Goal: Information Seeking & Learning: Find specific fact

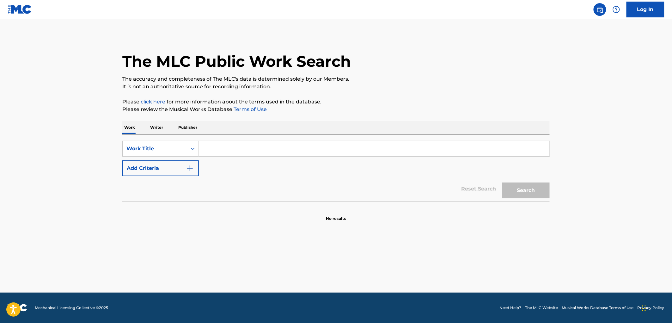
paste input "El [PERSON_NAME]"
click at [539, 190] on button "Search" at bounding box center [526, 190] width 47 height 16
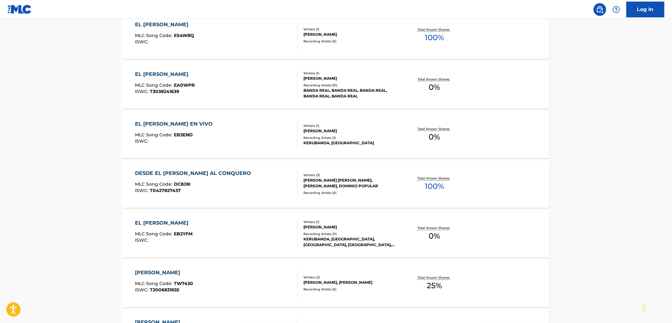
scroll to position [422, 0]
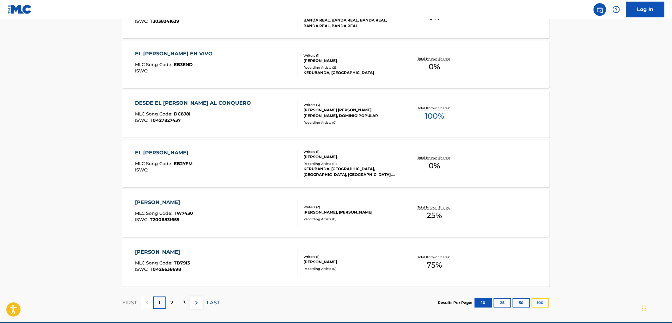
click at [541, 299] on button "100" at bounding box center [540, 302] width 17 height 9
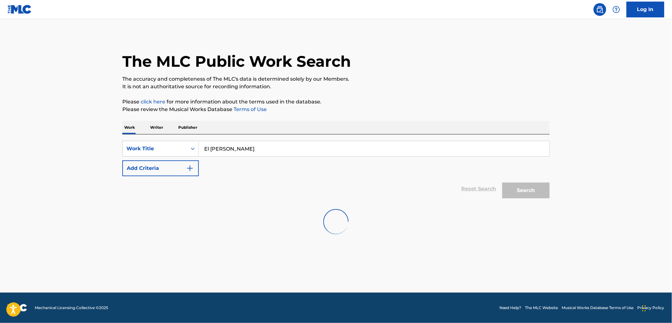
scroll to position [0, 0]
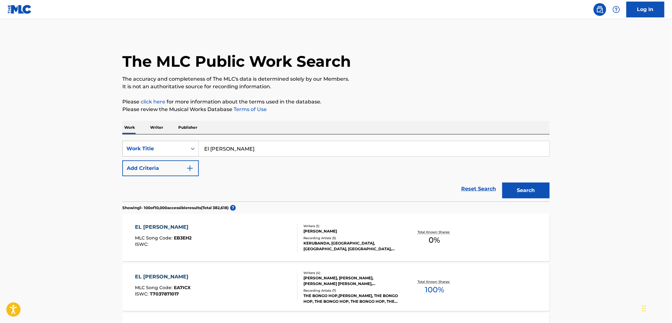
drag, startPoint x: 244, startPoint y: 153, endPoint x: 194, endPoint y: 148, distance: 49.2
click at [194, 148] on div "SearchWithCriteria72eceb73-50ca-435a-b8b8-00bc027f59ba Work Title El [PERSON_NA…" at bounding box center [336, 149] width 428 height 16
paste input "Y Nos Dieron Las Diez"
click at [536, 188] on button "Search" at bounding box center [526, 190] width 47 height 16
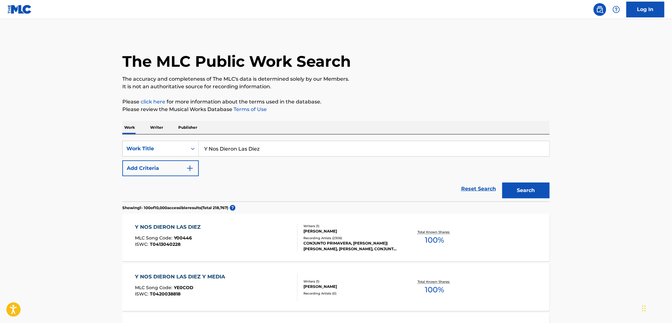
drag, startPoint x: 216, startPoint y: 148, endPoint x: 201, endPoint y: 148, distance: 15.2
click at [201, 148] on input "Y Nos Dieron Las Diez" at bounding box center [374, 148] width 351 height 15
paste input "[PERSON_NAME]"
click at [517, 188] on button "Search" at bounding box center [526, 190] width 47 height 16
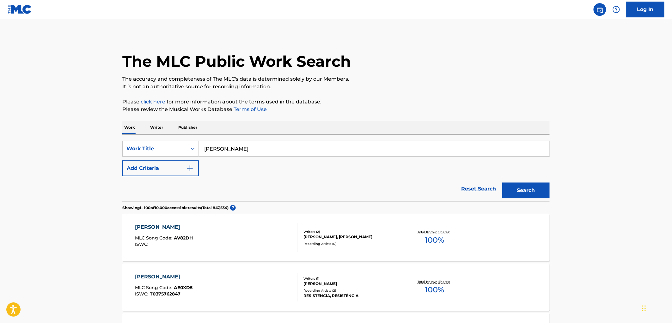
drag, startPoint x: 248, startPoint y: 152, endPoint x: 202, endPoint y: 152, distance: 46.2
click at [202, 152] on input "[PERSON_NAME]" at bounding box center [374, 148] width 351 height 15
paste input "El Arbol De La Horca"
type input "El Arbol De La Horca"
click at [520, 195] on button "Search" at bounding box center [526, 190] width 47 height 16
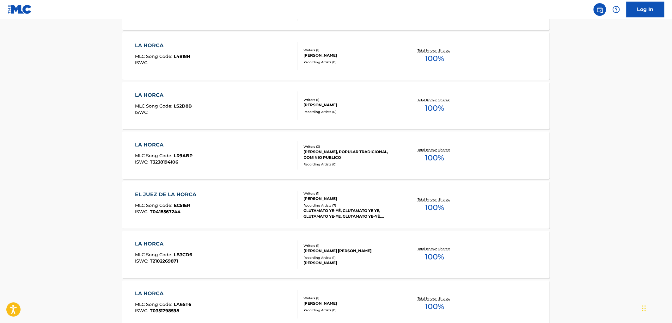
scroll to position [70, 0]
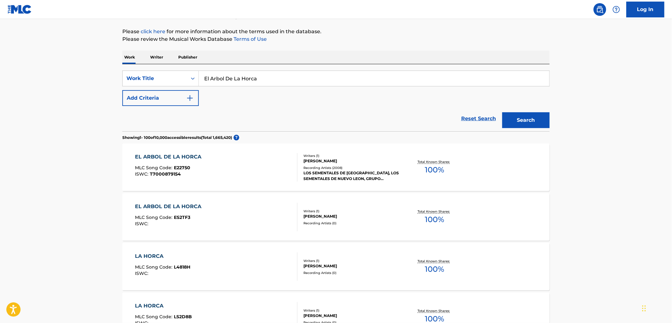
click at [323, 157] on div "Writers ( 1 )" at bounding box center [352, 155] width 96 height 5
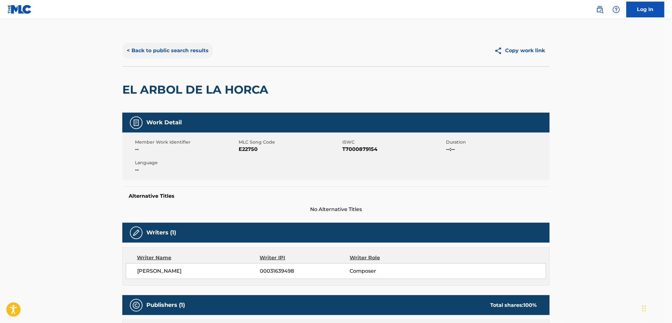
click at [166, 52] on button "< Back to public search results" at bounding box center [167, 51] width 91 height 16
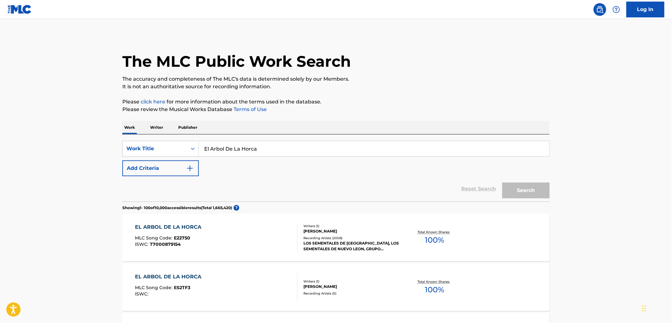
scroll to position [70, 0]
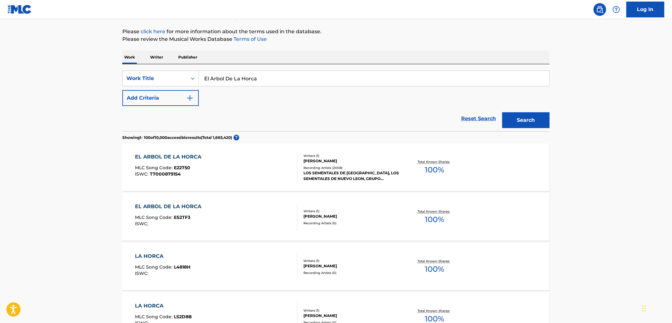
drag, startPoint x: 261, startPoint y: 77, endPoint x: 206, endPoint y: 78, distance: 54.4
click at [206, 78] on input "El Arbol De La Horca" at bounding box center [374, 78] width 351 height 15
drag, startPoint x: 204, startPoint y: 79, endPoint x: 266, endPoint y: 79, distance: 62.3
click at [266, 79] on input "El Arbol De La Horca" at bounding box center [374, 78] width 351 height 15
paste input "[PERSON_NAME]"
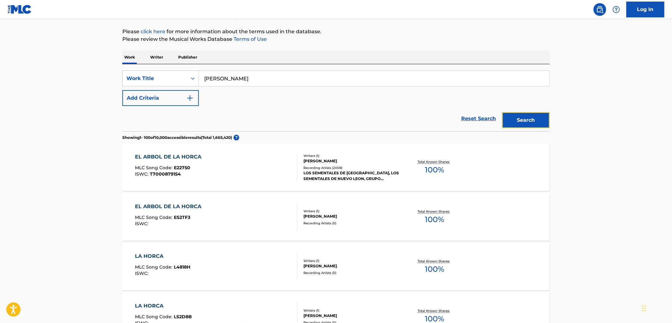
click at [519, 120] on button "Search" at bounding box center [526, 120] width 47 height 16
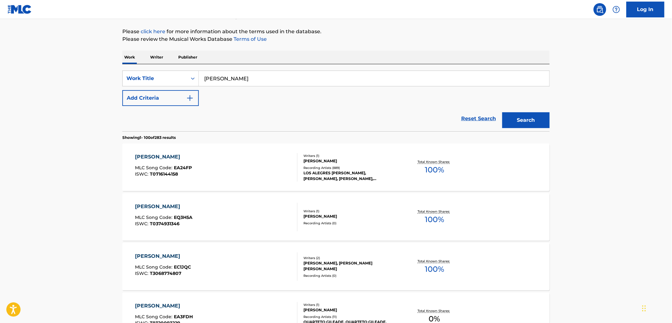
scroll to position [105, 0]
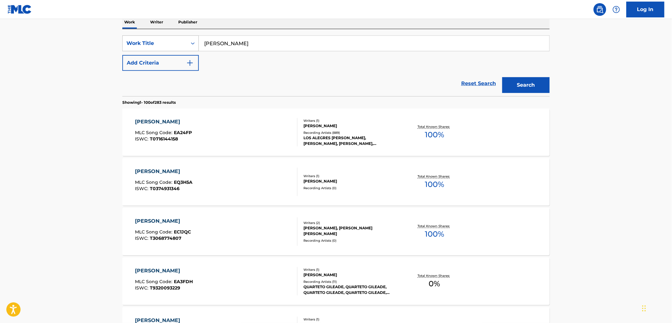
drag, startPoint x: 253, startPoint y: 45, endPoint x: 183, endPoint y: 45, distance: 69.6
click at [183, 45] on div "SearchWithCriteria72eceb73-50ca-435a-b8b8-00bc027f59ba Work Title [PERSON_NAME]" at bounding box center [336, 43] width 428 height 16
paste input "Andan Dicien"
type input "Andan Diciendo"
click at [514, 88] on button "Search" at bounding box center [526, 85] width 47 height 16
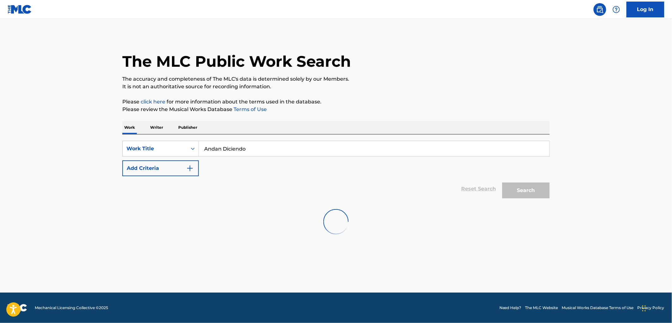
scroll to position [0, 0]
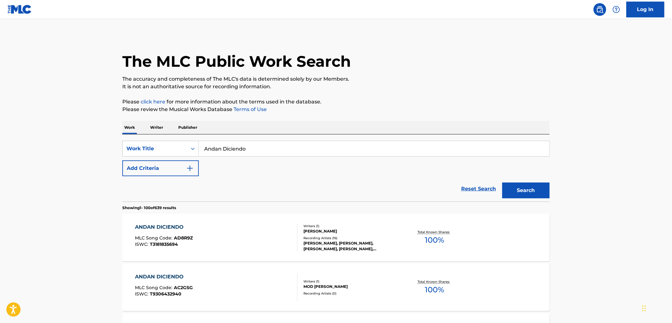
click at [381, 220] on div "ANDAN DICIENDO MLC Song Code : AD8R9Z ISWC : T3181835694 Writers ( 1 ) [PERSON_…" at bounding box center [336, 237] width 428 height 47
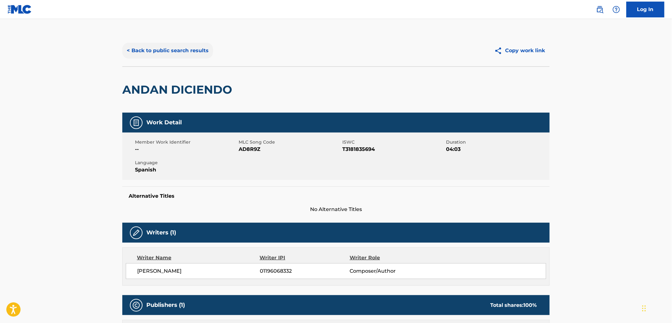
click at [181, 49] on button "< Back to public search results" at bounding box center [167, 51] width 91 height 16
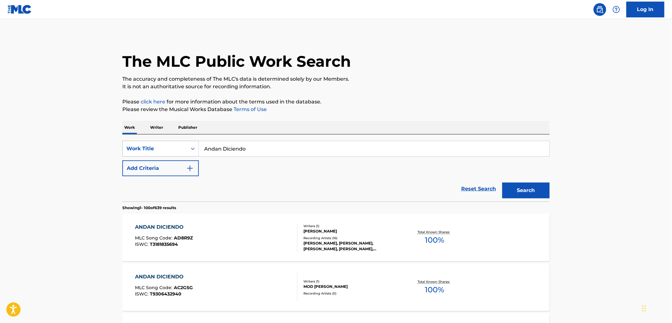
drag, startPoint x: 255, startPoint y: 148, endPoint x: 155, endPoint y: 148, distance: 99.9
click at [155, 148] on div "SearchWithCriteria72eceb73-50ca-435a-b8b8-00bc027f59ba Work Title Andan Diciendo" at bounding box center [336, 149] width 428 height 16
paste input "La Gitanilla"
type input "La Gitanilla"
click at [531, 188] on button "Search" at bounding box center [526, 190] width 47 height 16
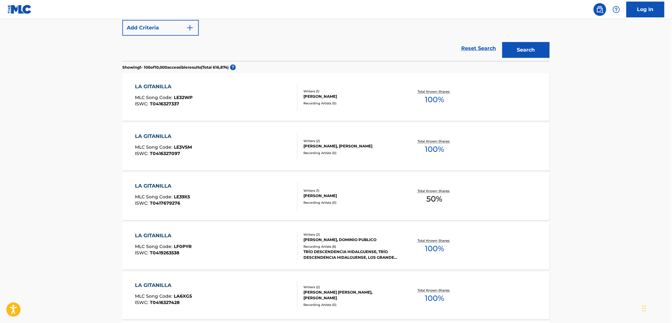
scroll to position [176, 0]
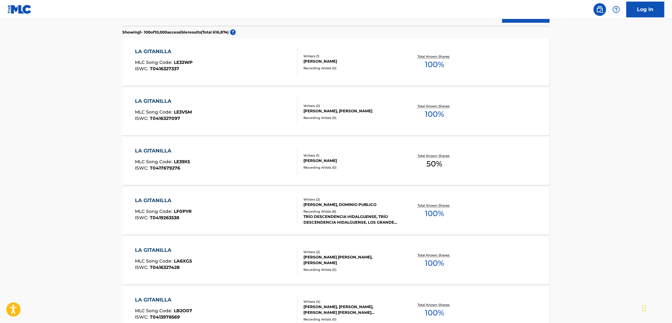
click at [377, 257] on div "[PERSON_NAME] [PERSON_NAME], [PERSON_NAME]" at bounding box center [352, 259] width 96 height 11
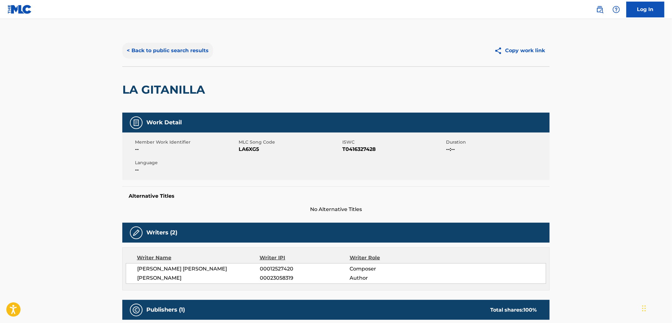
click at [189, 49] on button "< Back to public search results" at bounding box center [167, 51] width 91 height 16
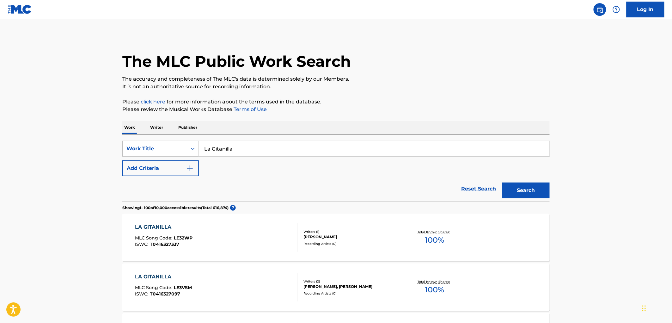
drag, startPoint x: 238, startPoint y: 148, endPoint x: 182, endPoint y: 147, distance: 55.7
click at [182, 147] on div "SearchWithCriteria72eceb73-50ca-435a-b8b8-00bc027f59ba Work Title La Gitanilla" at bounding box center [336, 149] width 428 height 16
paste input "Suburban"
click at [515, 186] on button "Search" at bounding box center [526, 190] width 47 height 16
drag, startPoint x: 252, startPoint y: 149, endPoint x: 174, endPoint y: 155, distance: 78.7
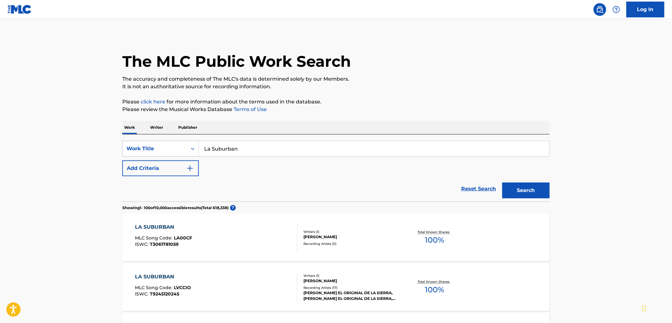
click at [174, 155] on div "SearchWithCriteria72eceb73-50ca-435a-b8b8-00bc027f59ba Work Title La Suburban" at bounding box center [336, 149] width 428 height 16
paste input "El Comandante [PERSON_NAME]"
type input "El Comandante [PERSON_NAME]"
click at [538, 189] on button "Search" at bounding box center [526, 190] width 47 height 16
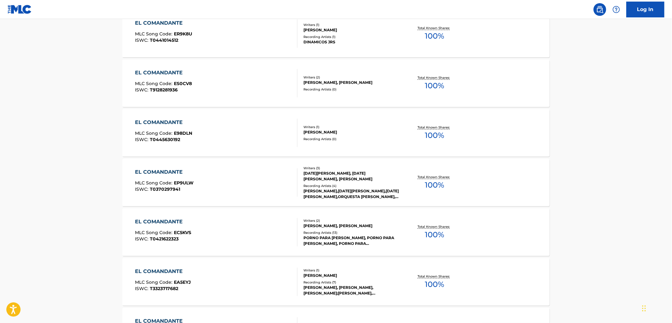
scroll to position [984, 0]
